Goal: Check status: Check status

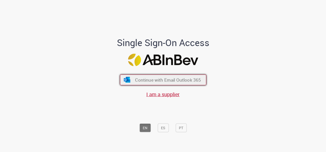
click at [160, 80] on span "Continue with Email Outlook 365" at bounding box center [168, 80] width 66 height 6
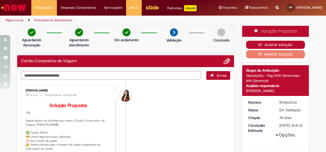
click at [258, 45] on icon "button" at bounding box center [261, 45] width 6 height 4
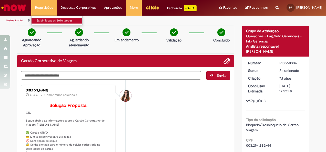
click at [46, 20] on link "Exibir Todas as Solicitações" at bounding box center [59, 21] width 56 height 6
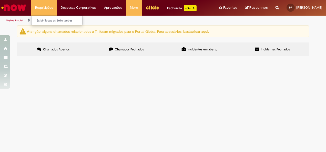
click at [39, 9] on li "Requisições Exibir Todas as Solicitações" at bounding box center [44, 7] width 26 height 15
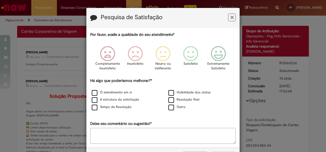
click at [232, 17] on button "Feedback" at bounding box center [232, 18] width 8 height 8
